Goal: Book appointment/travel/reservation

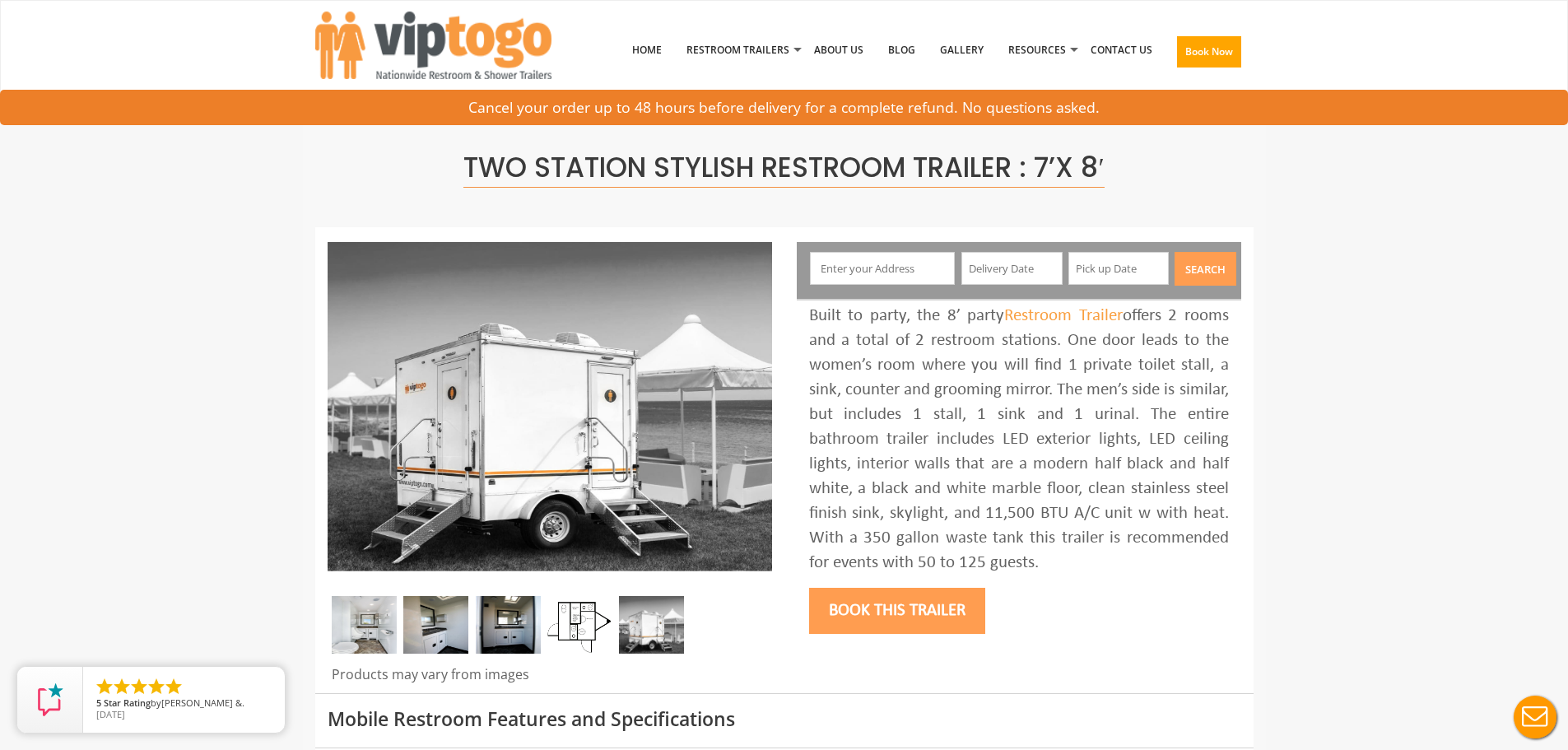
click at [877, 270] on input "text" at bounding box center [882, 268] width 145 height 33
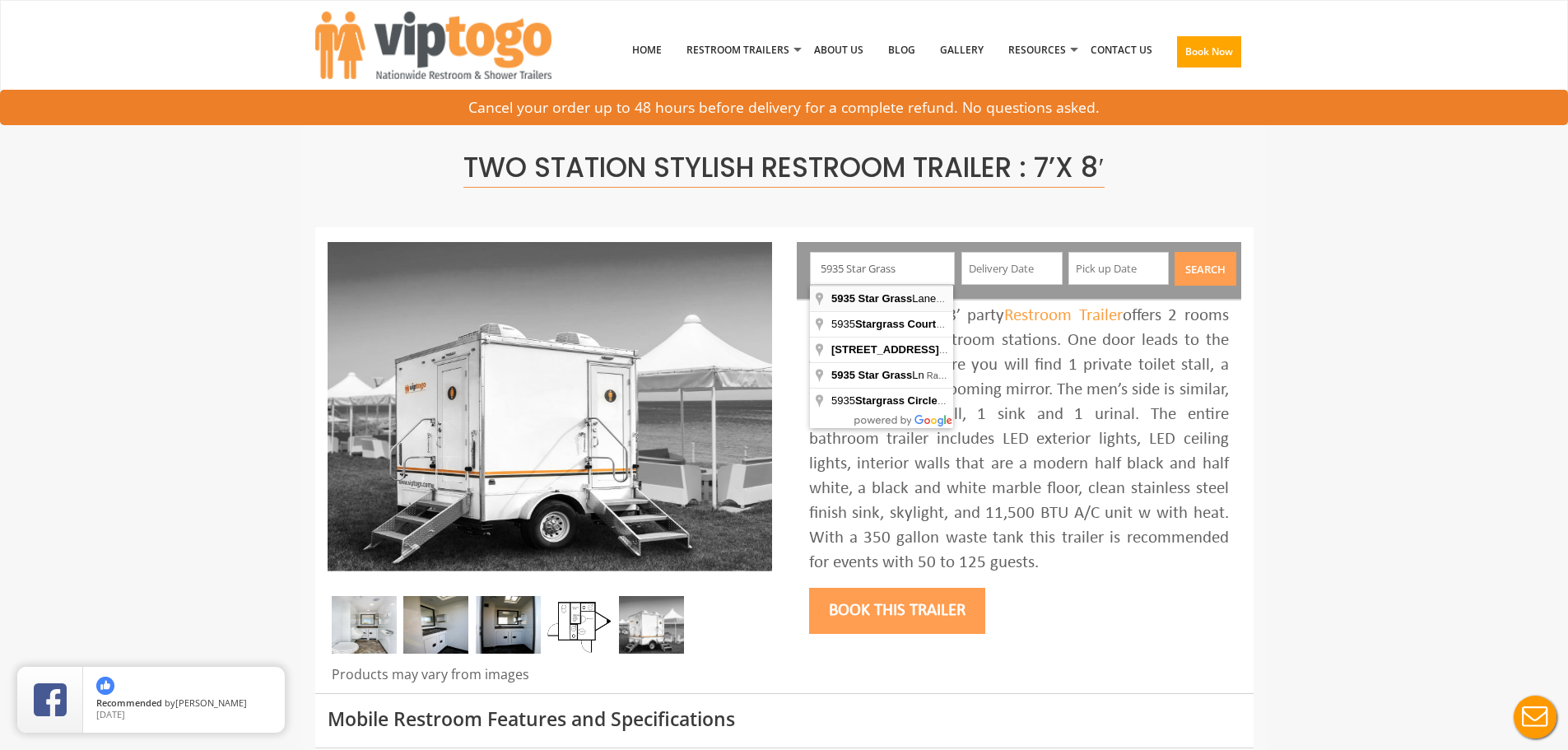
type input "5935 Star Grass Lane, Naples, FL, USA"
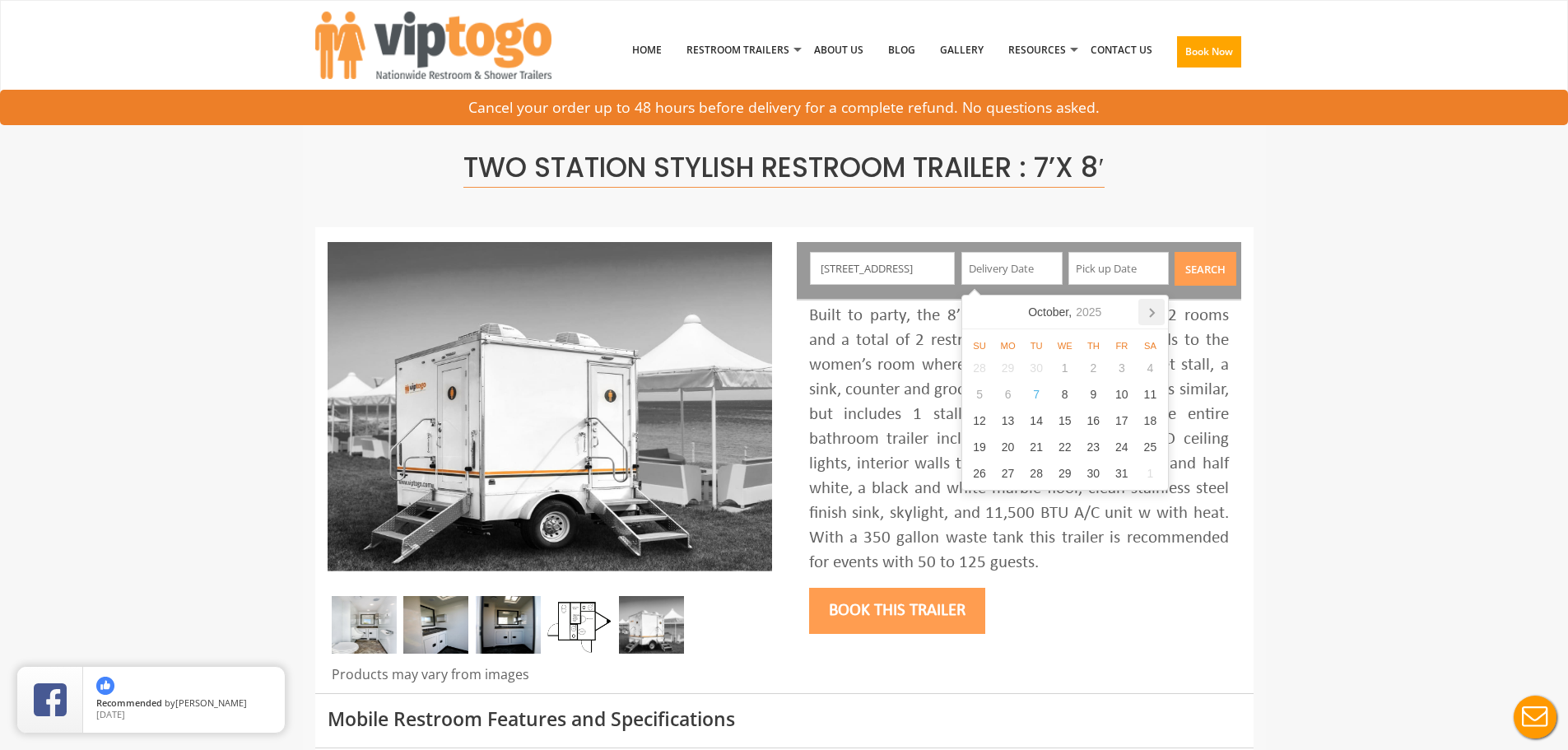
click at [1154, 312] on icon at bounding box center [1151, 312] width 4 height 8
drag, startPoint x: 1149, startPoint y: 420, endPoint x: 1117, endPoint y: 307, distance: 117.4
click at [1149, 420] on div "15" at bounding box center [1150, 420] width 29 height 26
type input "11/15/2025"
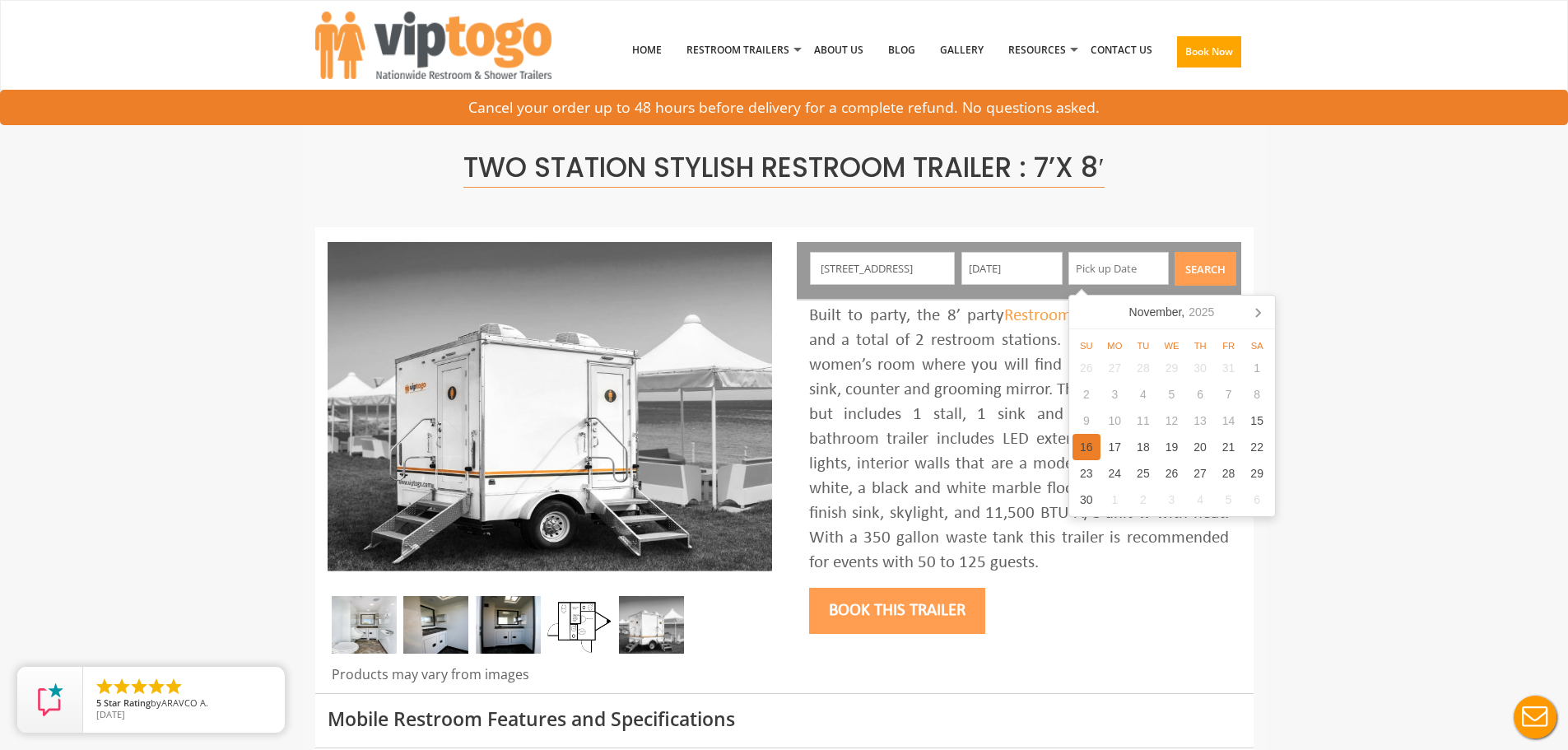
click at [1091, 449] on div "16" at bounding box center [1086, 446] width 29 height 26
type input "11/16/2025"
click at [1214, 275] on button "Search" at bounding box center [1206, 268] width 61 height 33
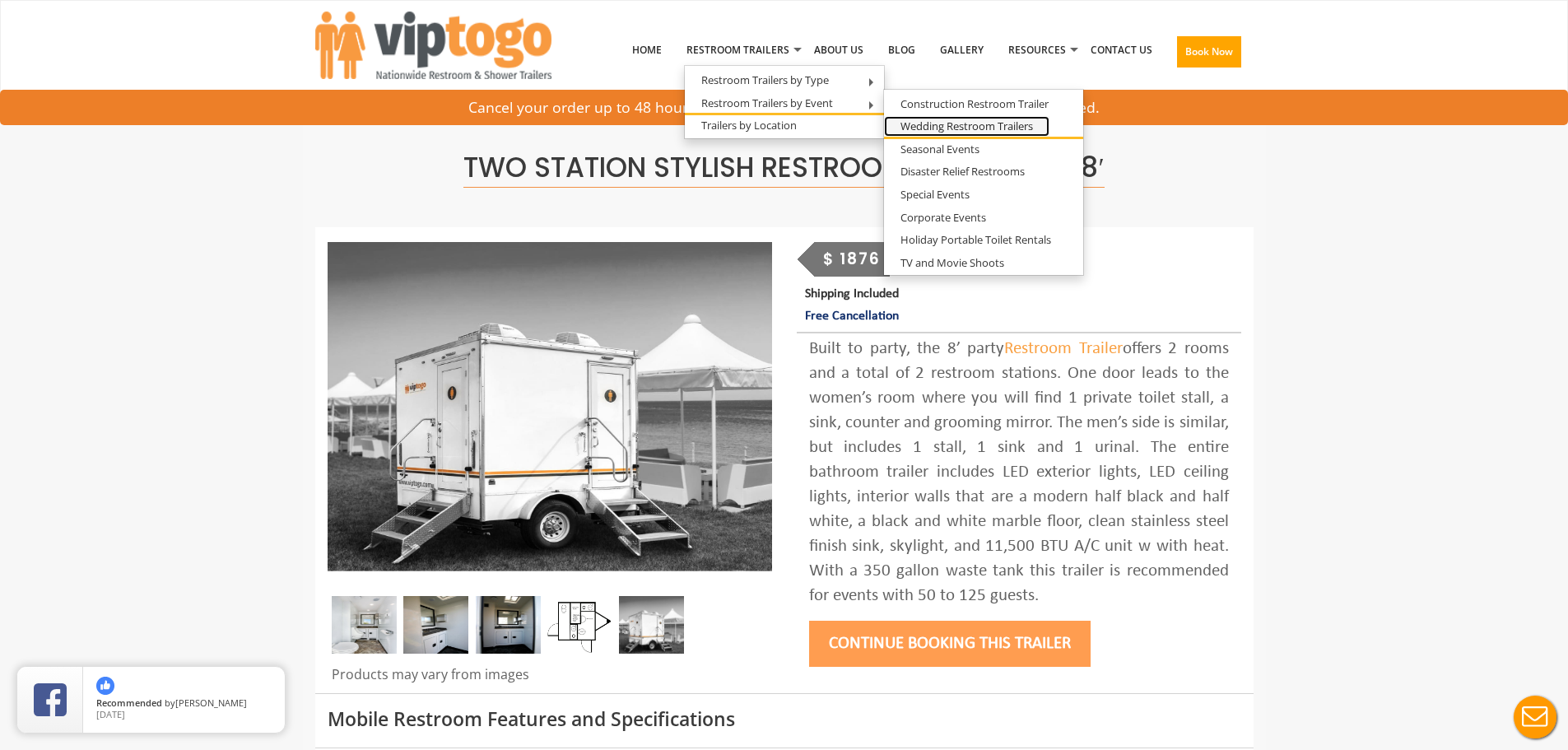
click at [950, 126] on link "Wedding Restroom Trailers" at bounding box center [966, 125] width 166 height 20
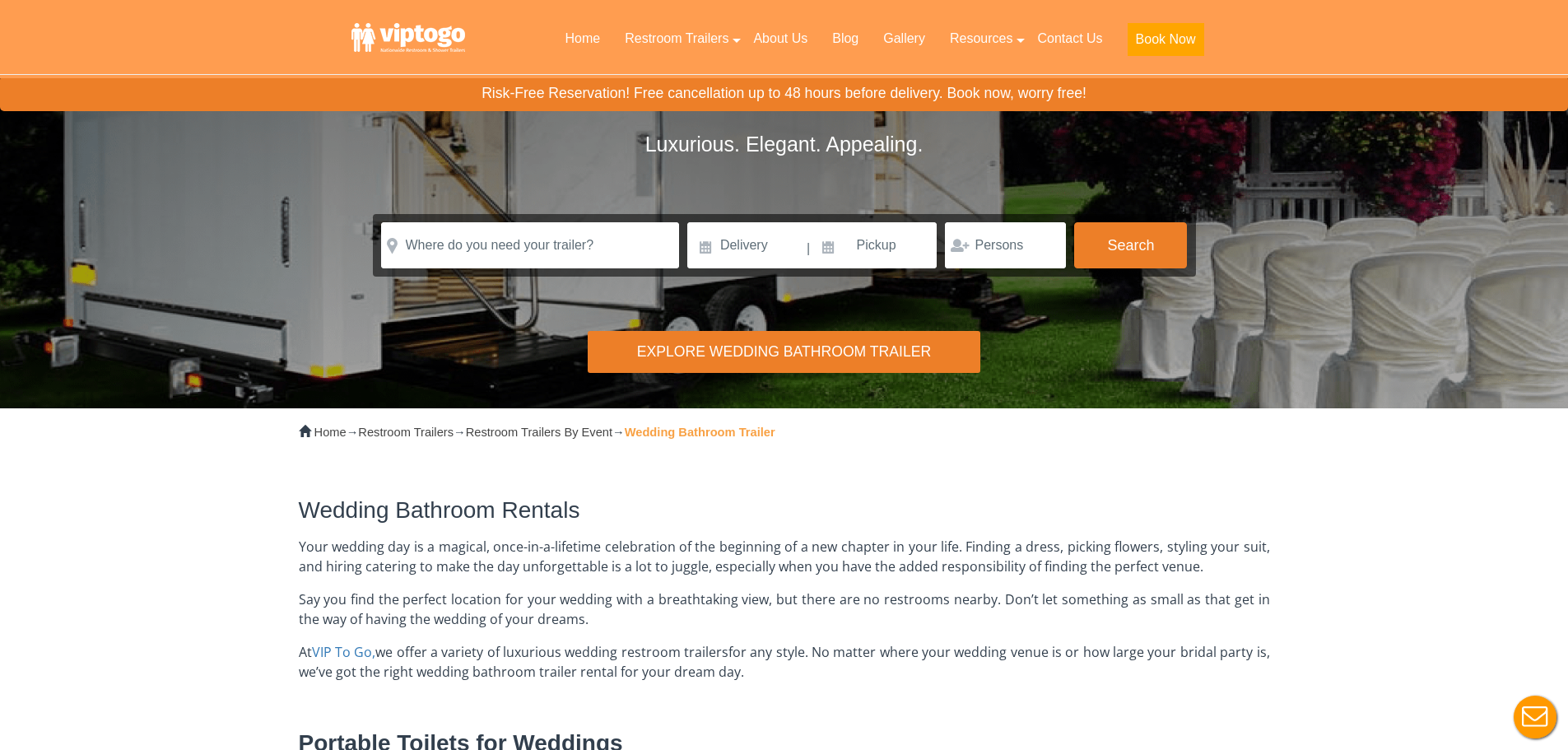
scroll to position [82, 0]
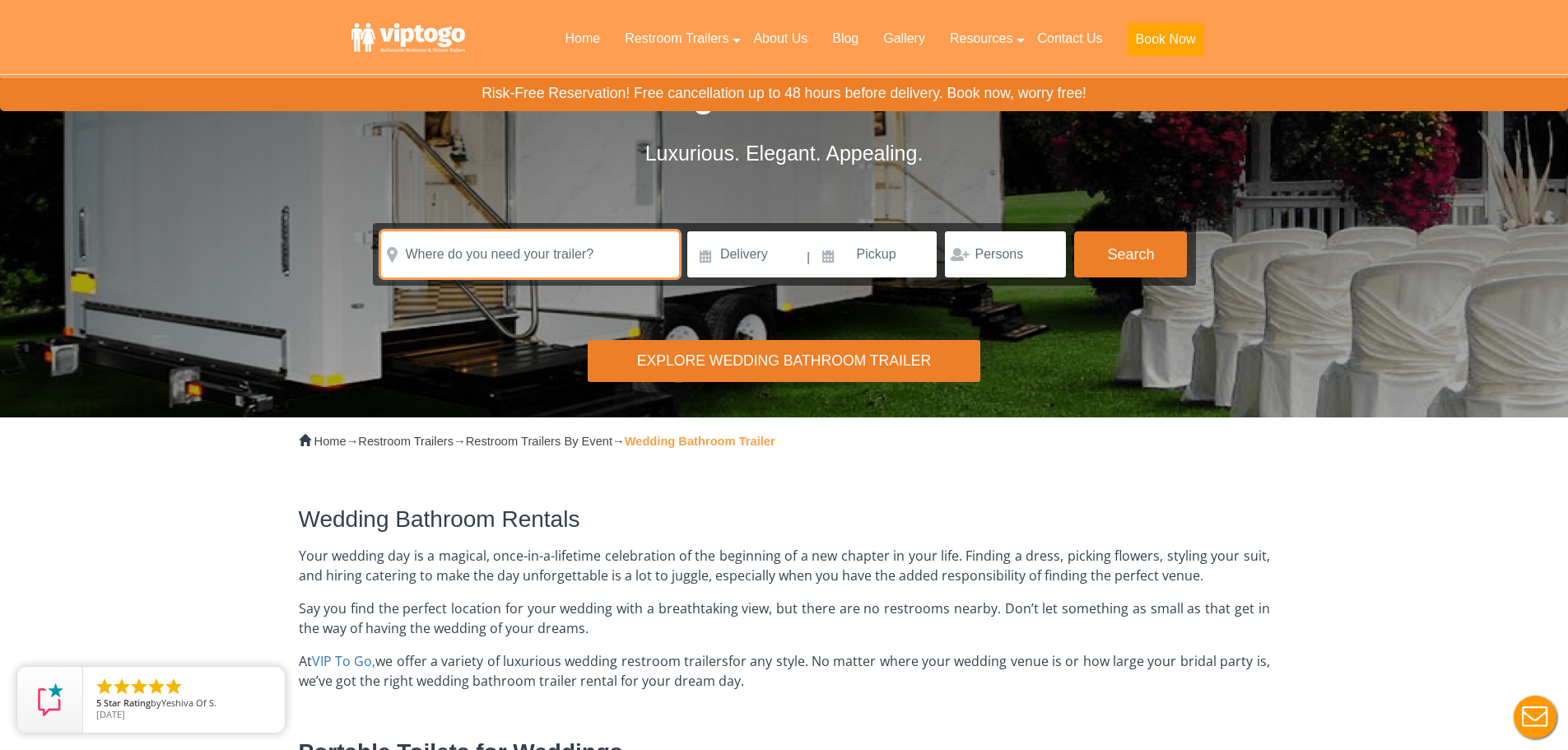
click at [567, 247] on input "text" at bounding box center [530, 254] width 298 height 46
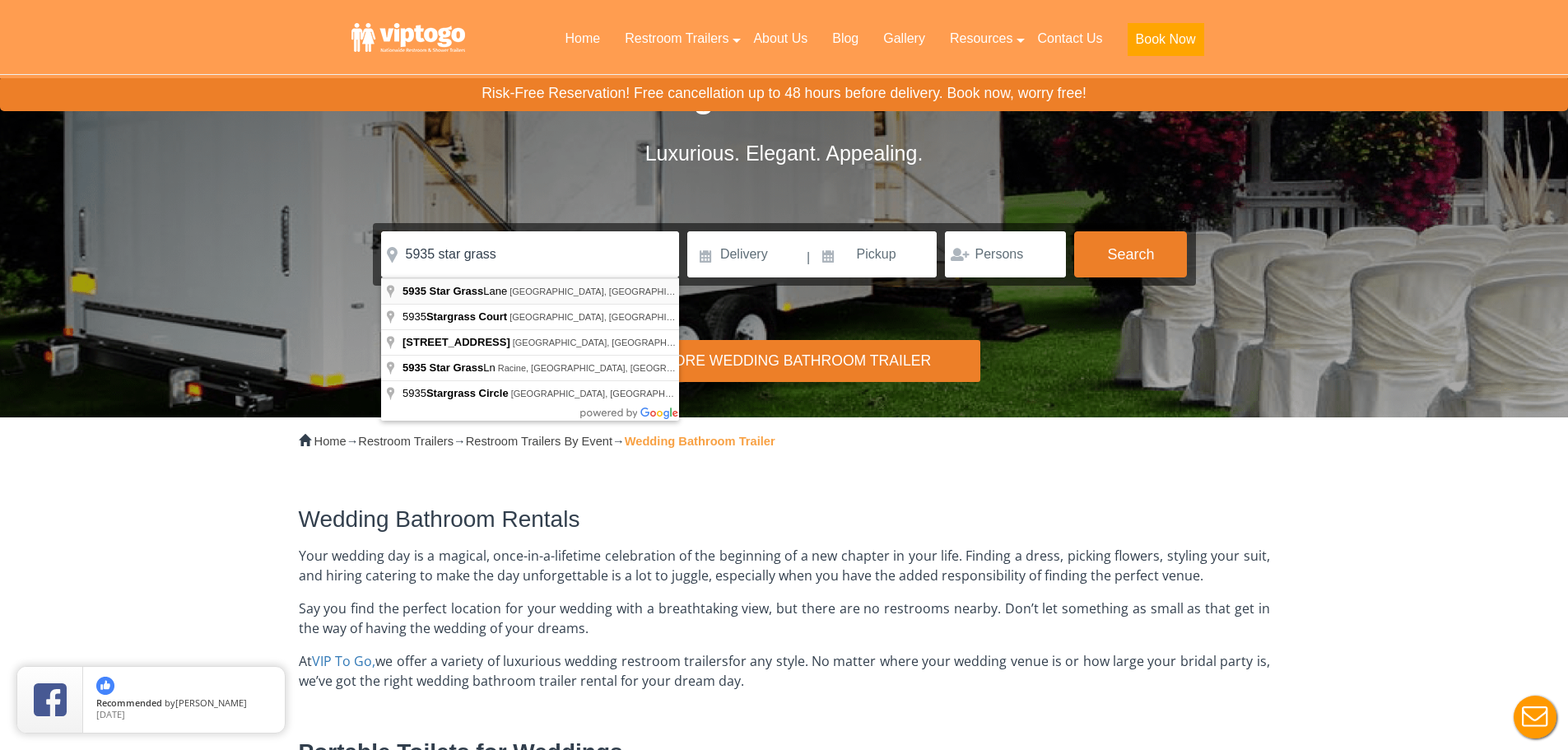
type input "5935 Star Grass Lane, Naples, FL, USA"
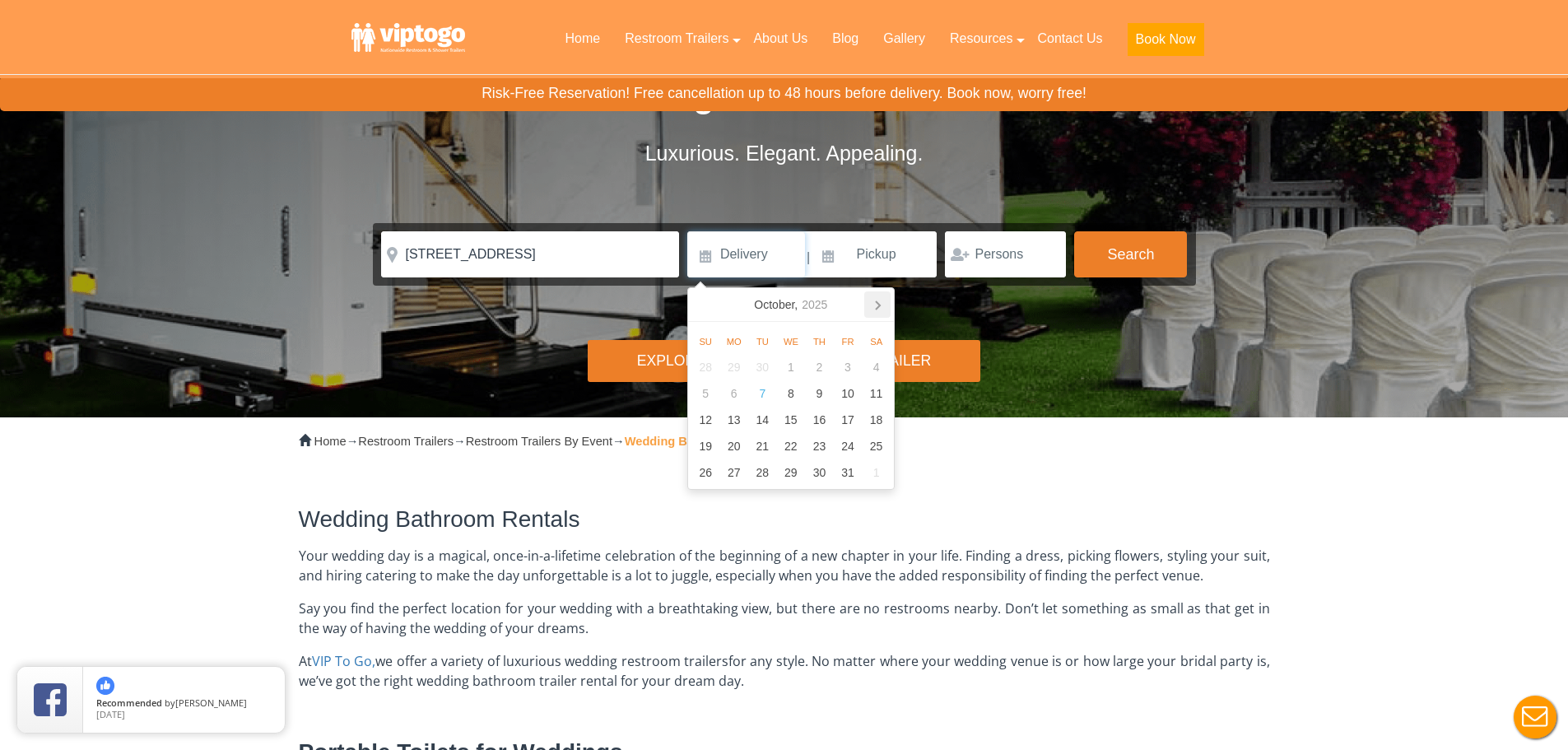
click at [878, 307] on icon at bounding box center [877, 304] width 4 height 8
click at [875, 420] on div "15" at bounding box center [876, 419] width 29 height 26
type input "11/15/2025"
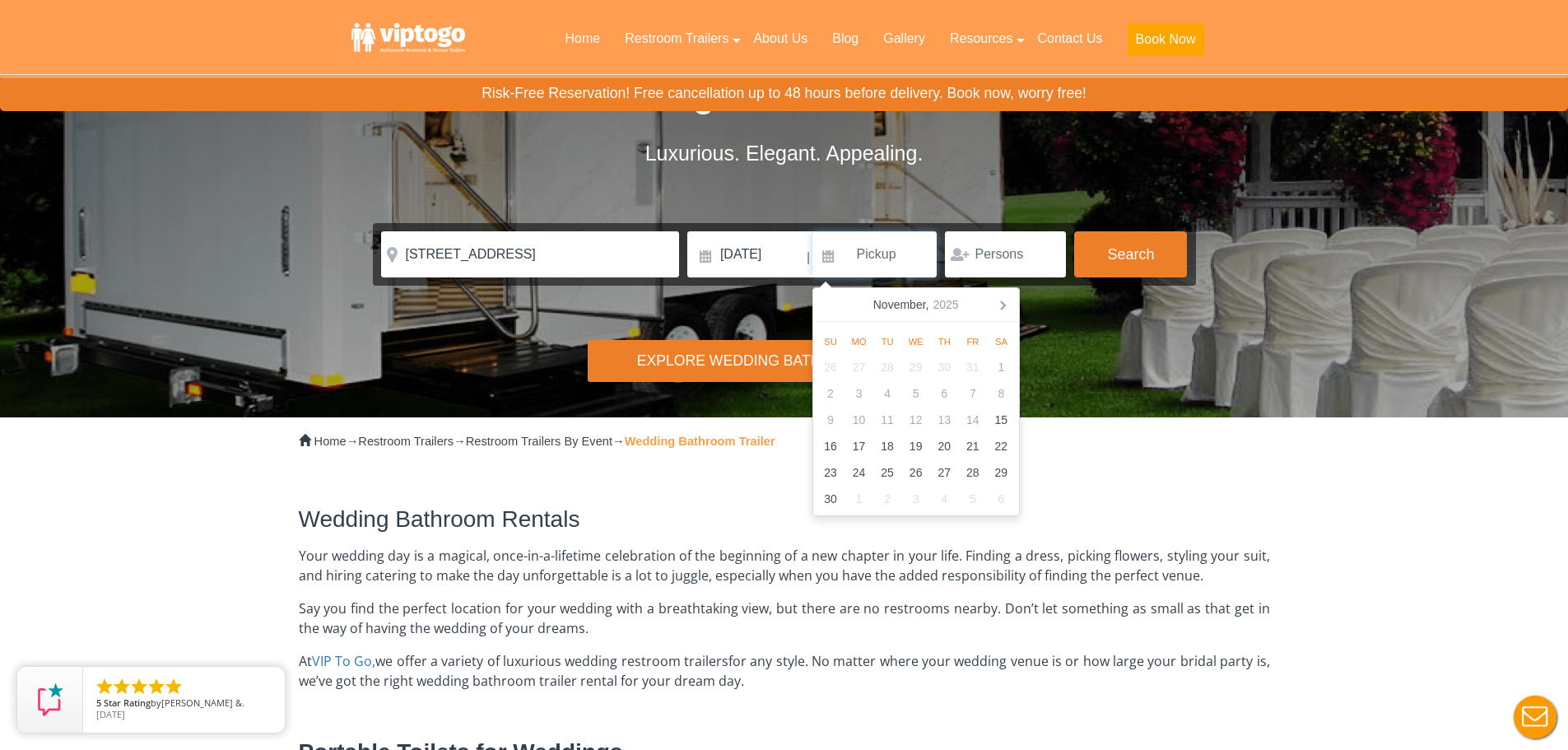
click at [871, 254] on input at bounding box center [875, 254] width 125 height 46
click at [832, 445] on div "16" at bounding box center [831, 446] width 29 height 26
type input "11/16/2025"
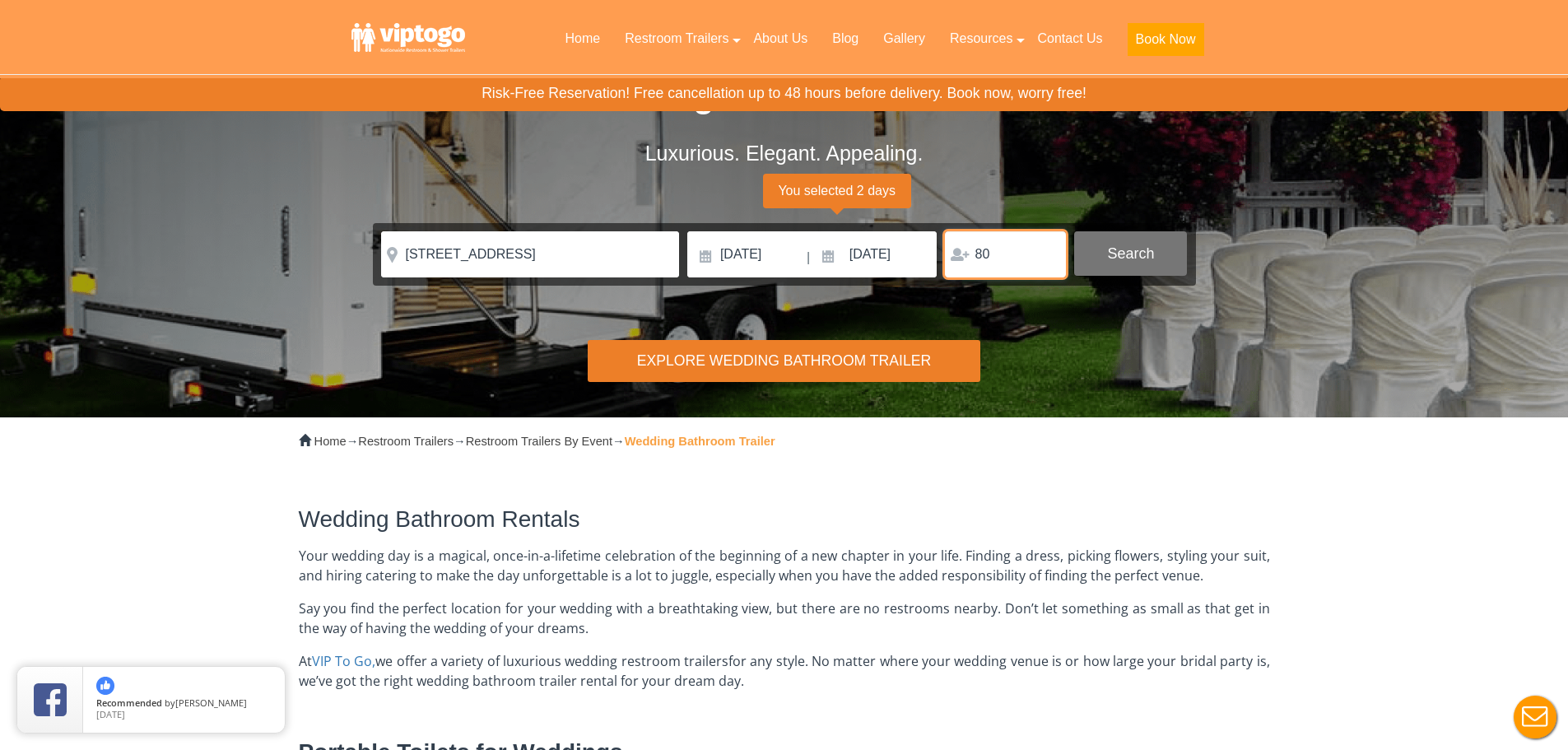
type input "80"
click at [1128, 261] on button "Search" at bounding box center [1130, 254] width 113 height 45
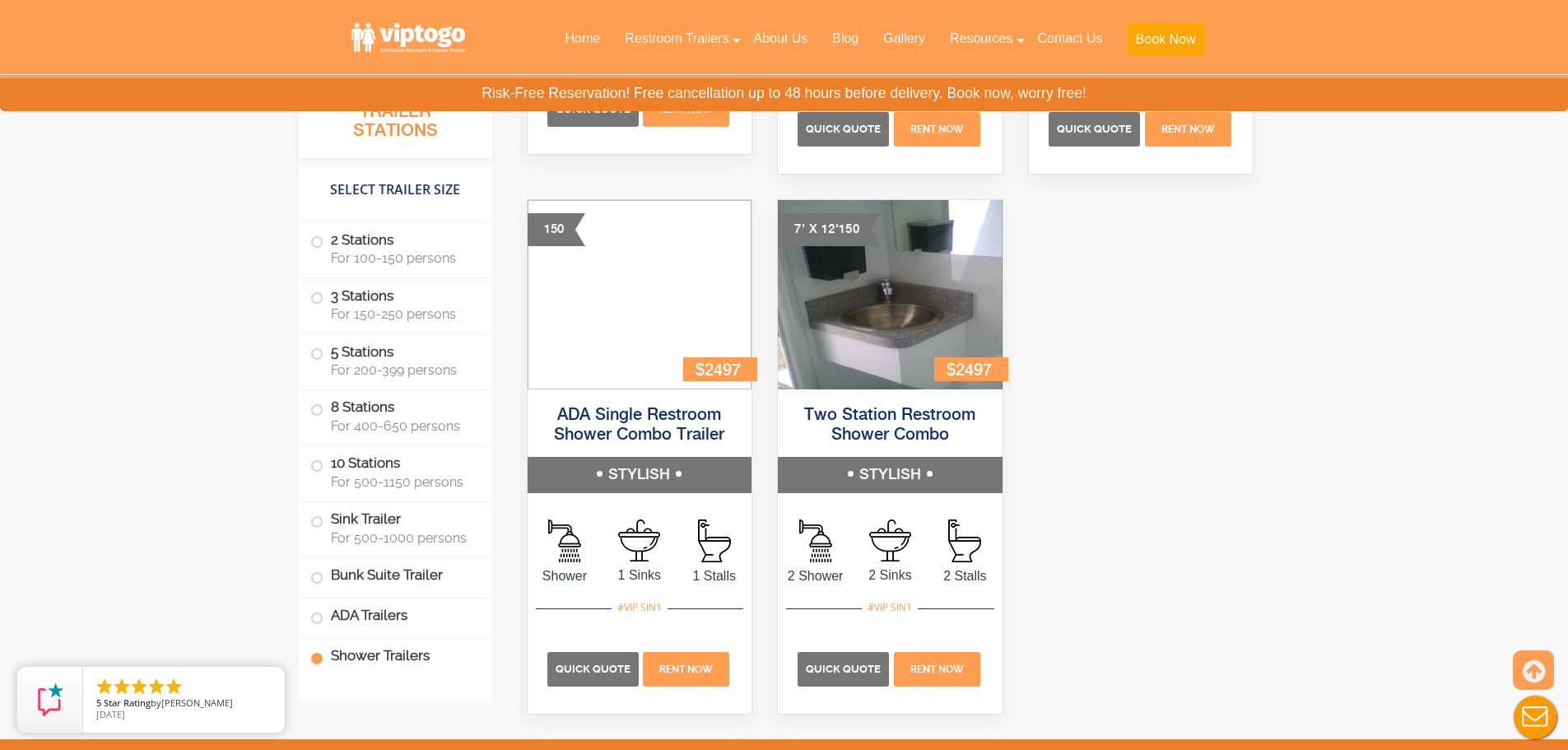
scroll to position [8482, 0]
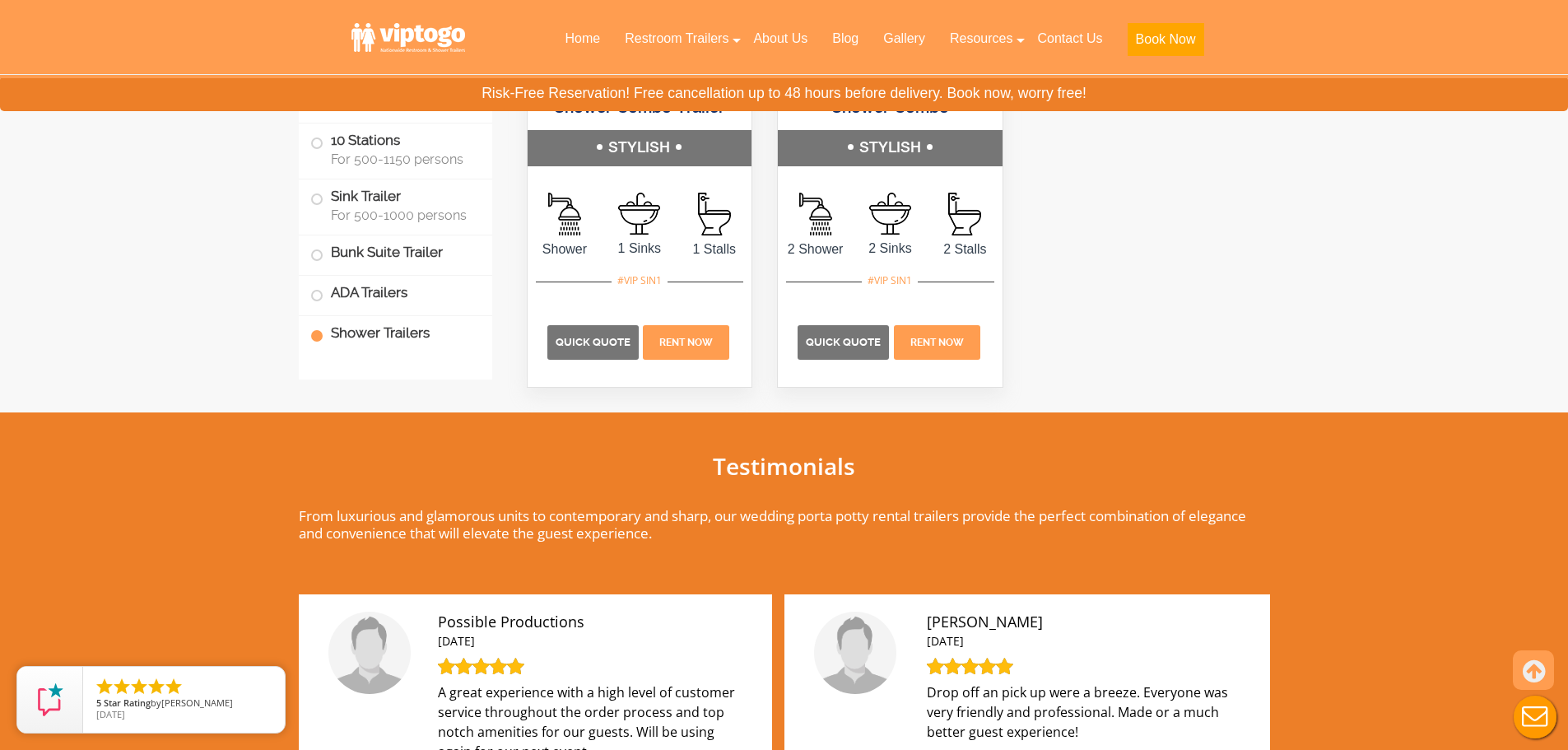
drag, startPoint x: 1248, startPoint y: 379, endPoint x: 1226, endPoint y: 495, distance: 118.1
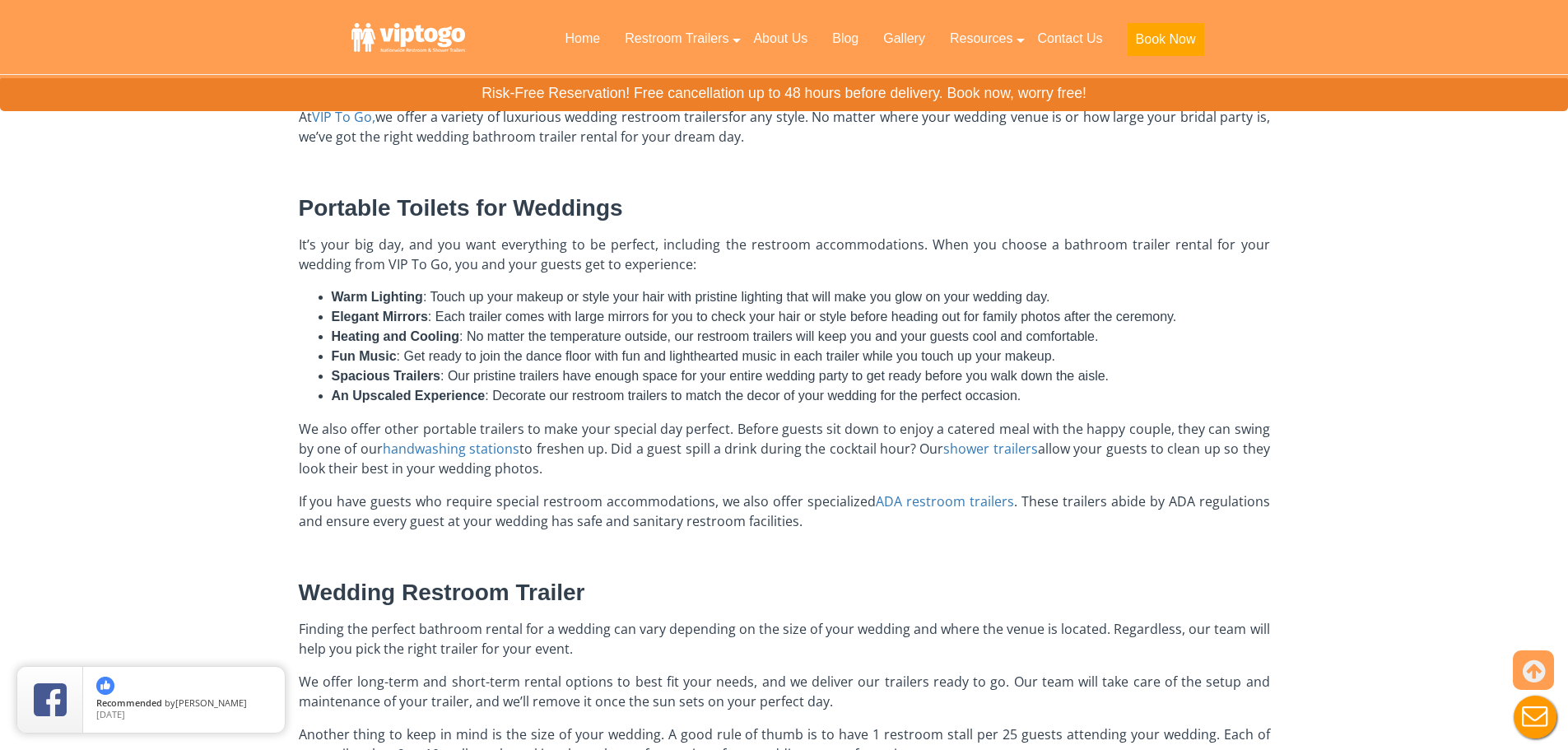
scroll to position [0, 0]
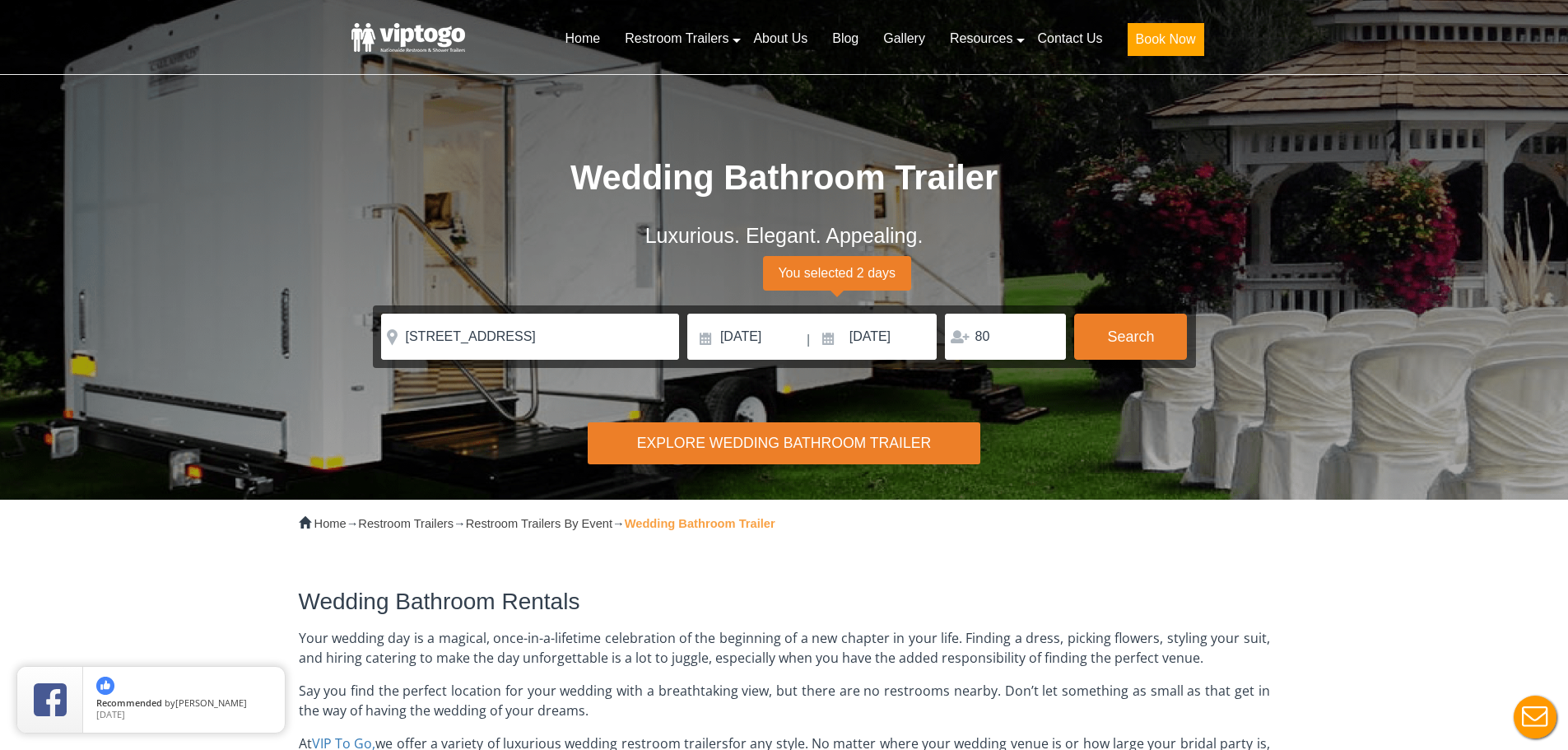
drag, startPoint x: 1273, startPoint y: 515, endPoint x: 1251, endPoint y: 193, distance: 322.8
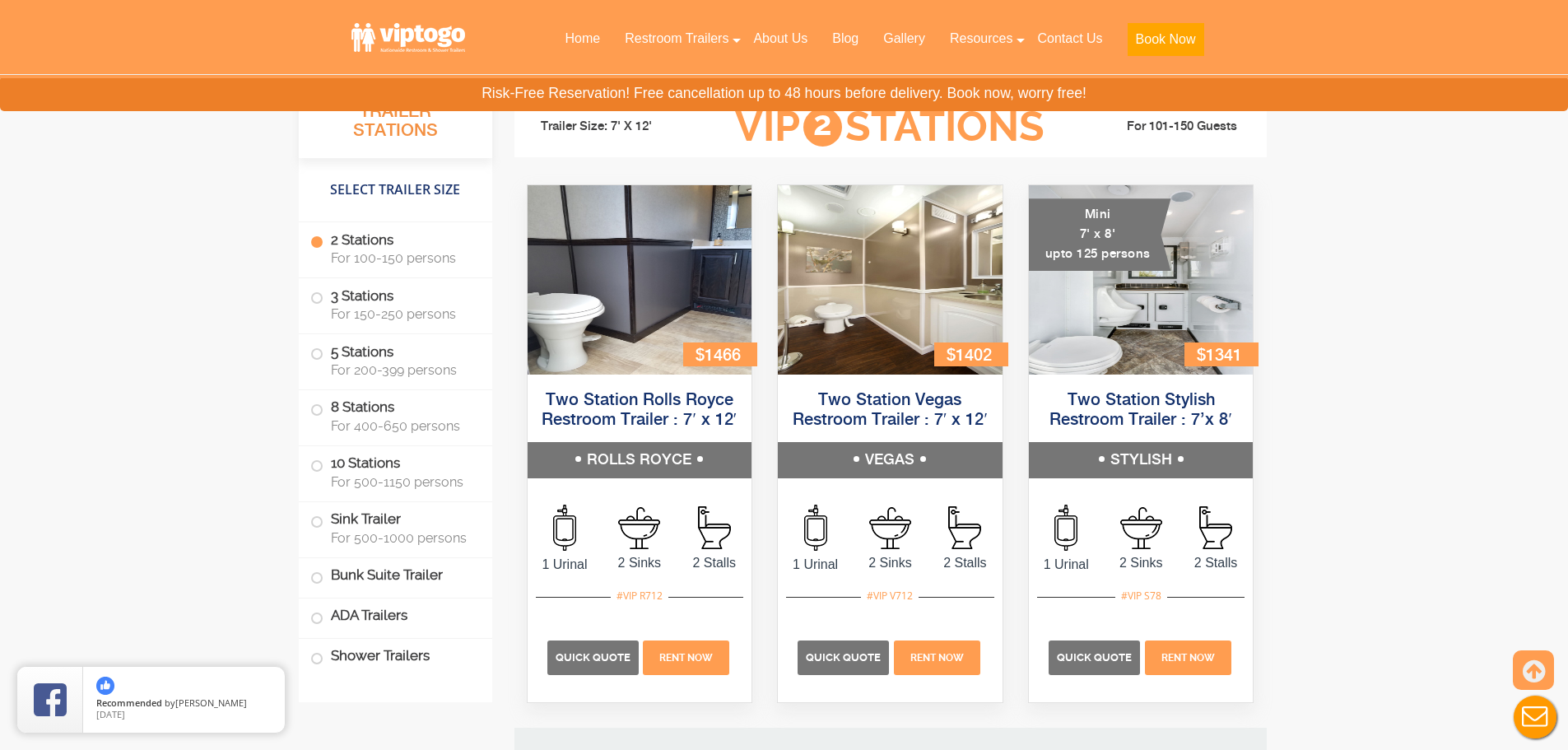
scroll to position [1563, 0]
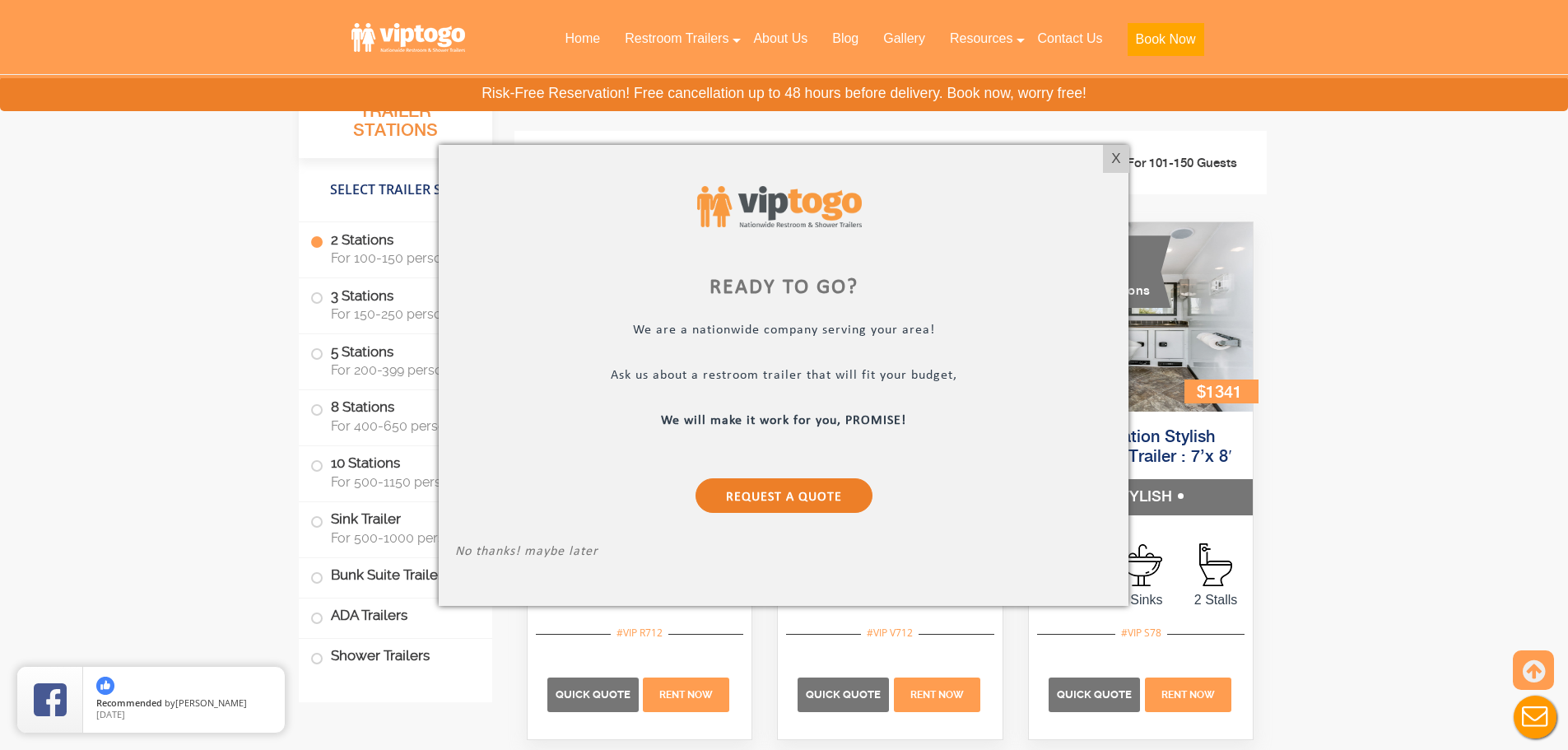
drag, startPoint x: 1120, startPoint y: 163, endPoint x: 1110, endPoint y: 164, distance: 10.0
click at [1120, 163] on div "X" at bounding box center [1115, 159] width 25 height 28
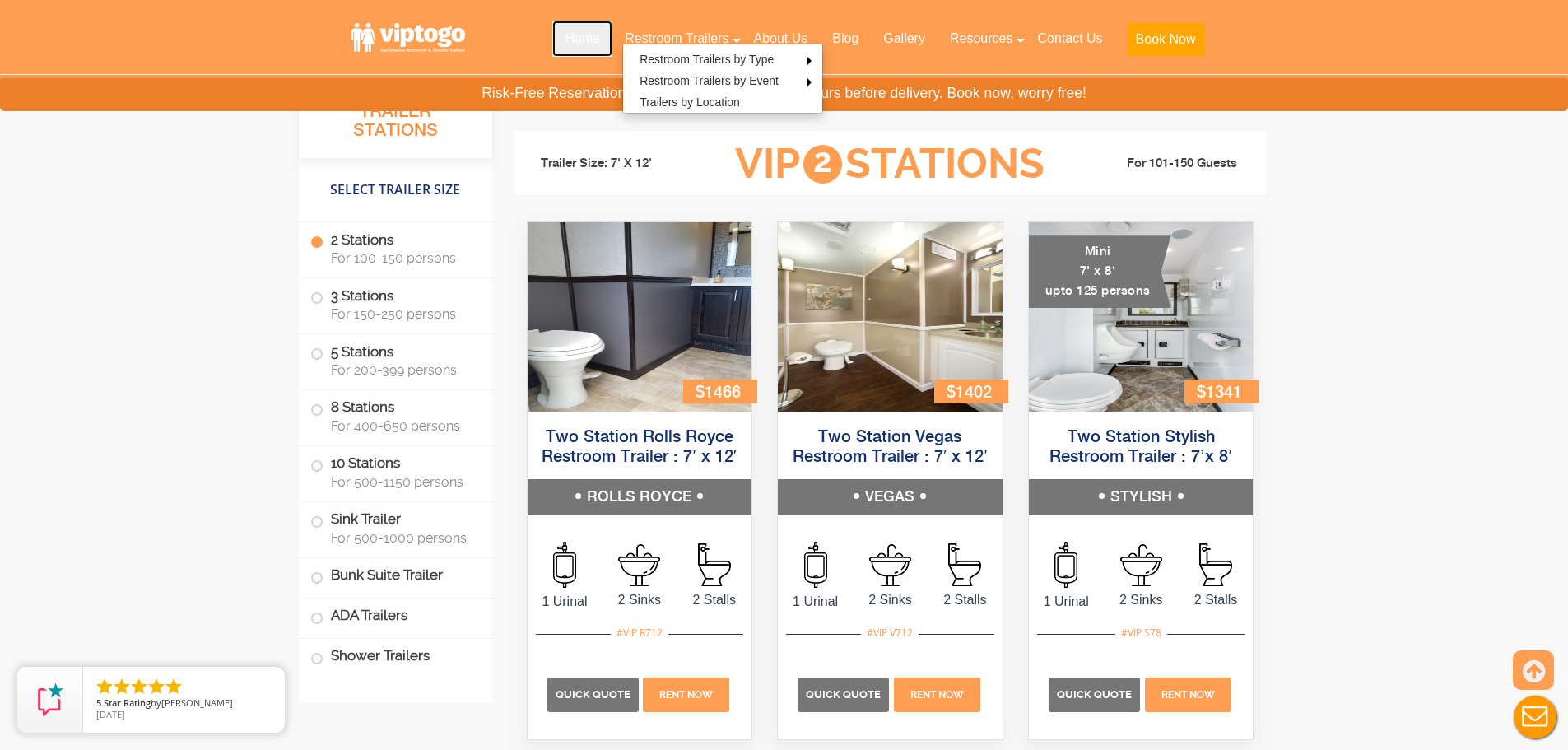
click at [579, 31] on link "Home" at bounding box center [582, 38] width 60 height 36
